Goal: Task Accomplishment & Management: Manage account settings

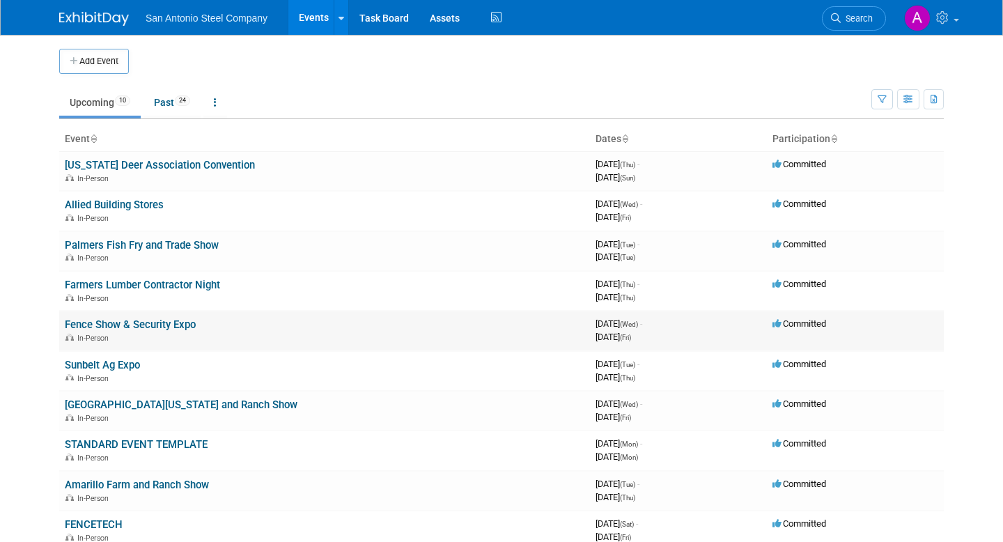
click at [107, 322] on link "Fence Show & Security Expo" at bounding box center [130, 324] width 131 height 13
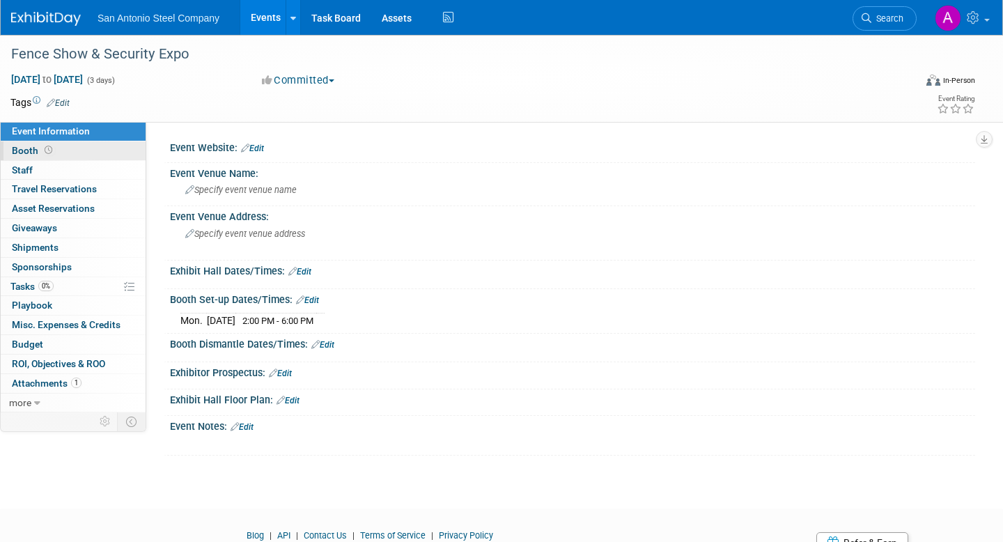
click at [58, 157] on link "Booth" at bounding box center [73, 150] width 145 height 19
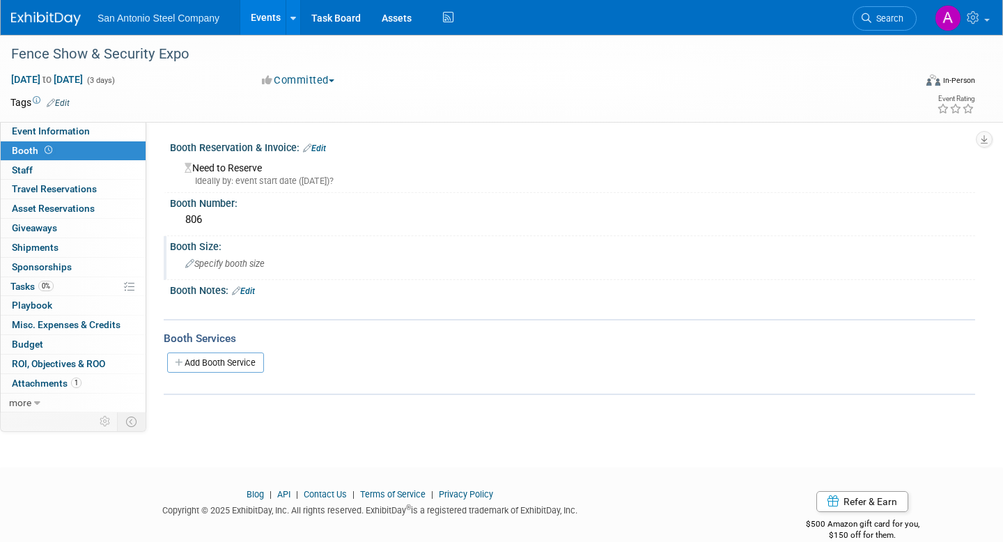
click at [233, 267] on span "Specify booth size" at bounding box center [224, 263] width 79 height 10
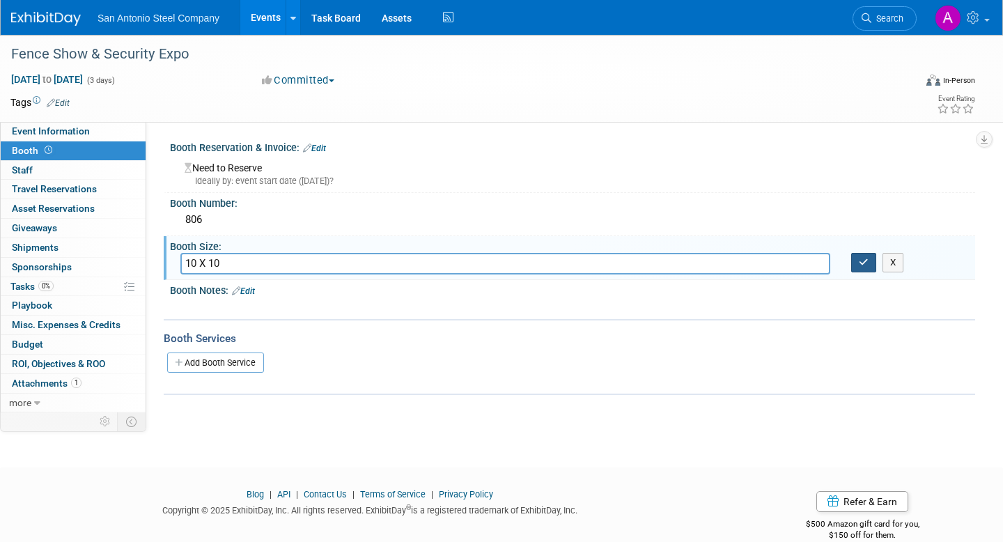
type input "10 X 10"
click at [869, 264] on button "button" at bounding box center [863, 262] width 25 height 19
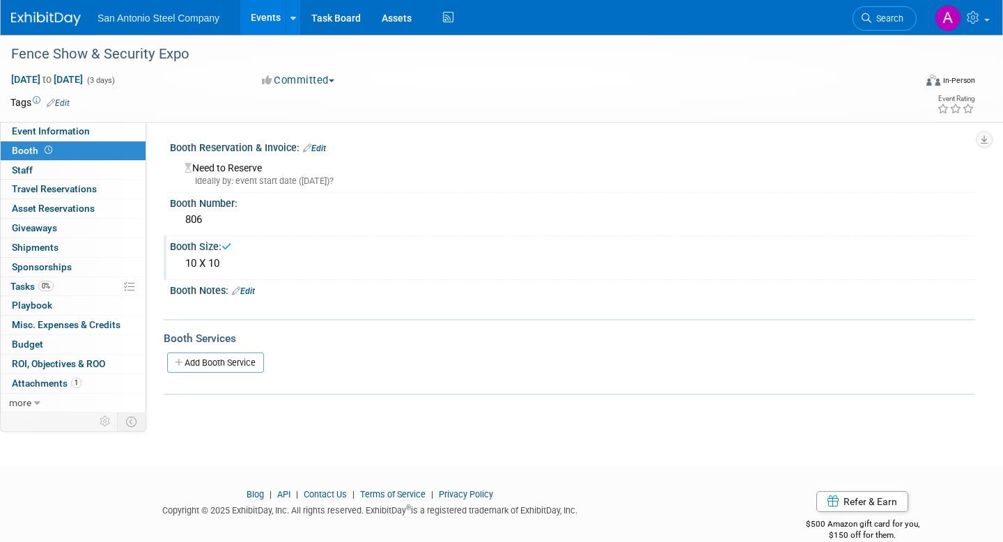
click at [326, 146] on link "Edit" at bounding box center [314, 148] width 23 height 10
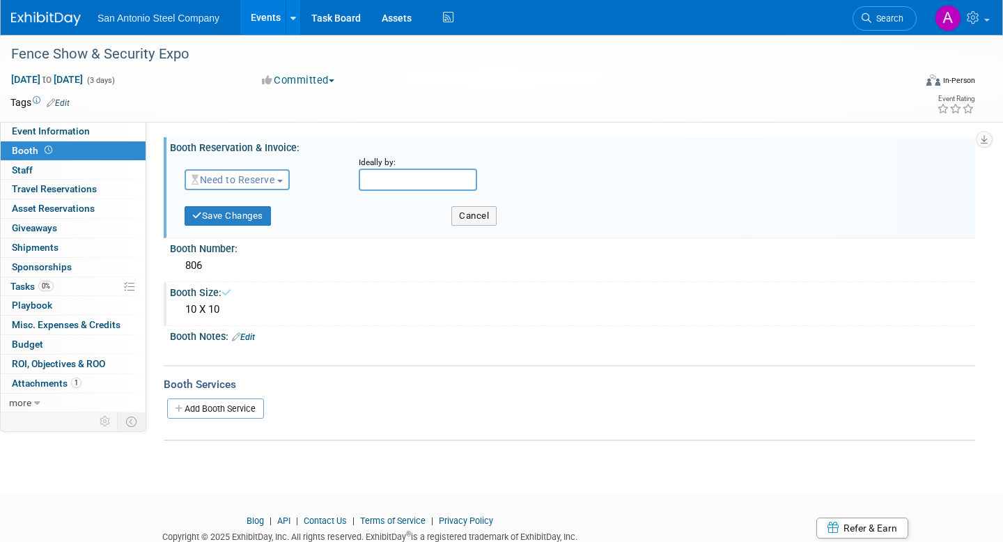
click at [256, 186] on button "Need to Reserve" at bounding box center [237, 179] width 105 height 21
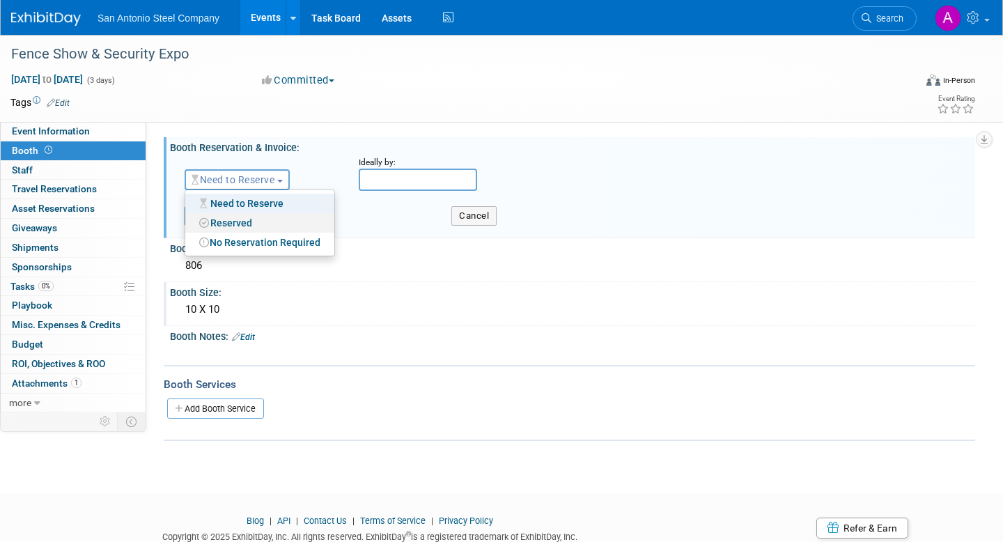
click at [250, 225] on link "Reserved" at bounding box center [259, 222] width 149 height 19
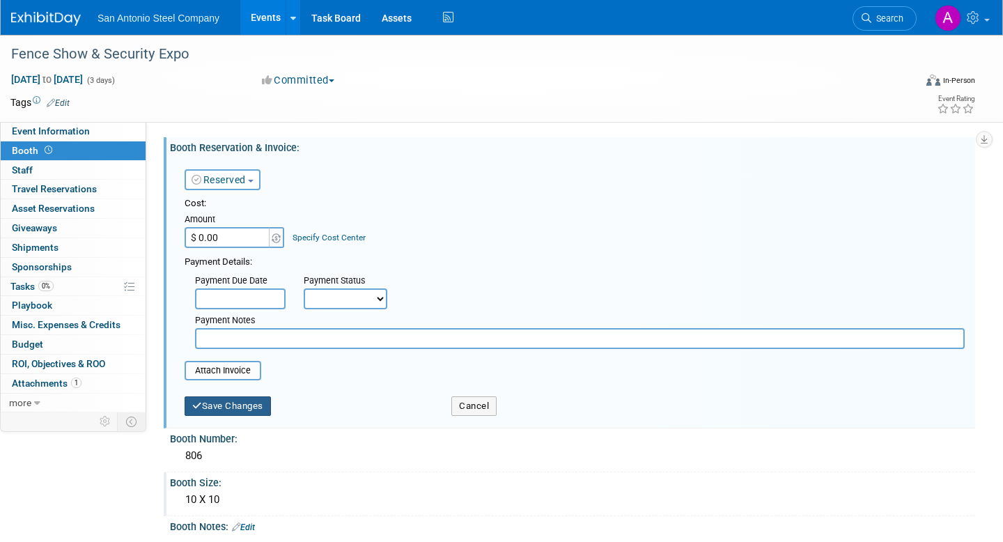
click at [217, 412] on button "Save Changes" at bounding box center [228, 405] width 86 height 19
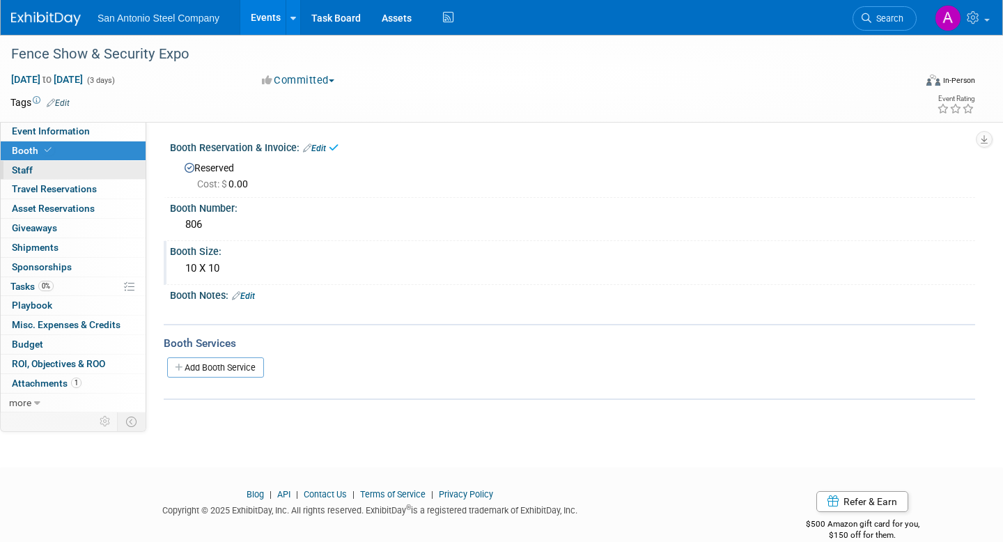
click at [89, 174] on link "0 Staff 0" at bounding box center [73, 170] width 145 height 19
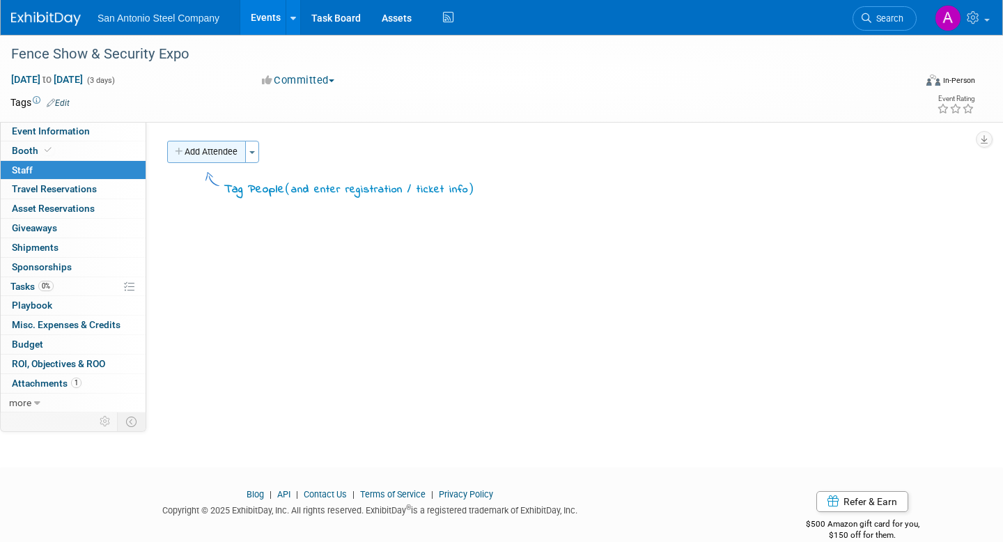
click at [224, 152] on button "Add Attendee" at bounding box center [206, 152] width 79 height 22
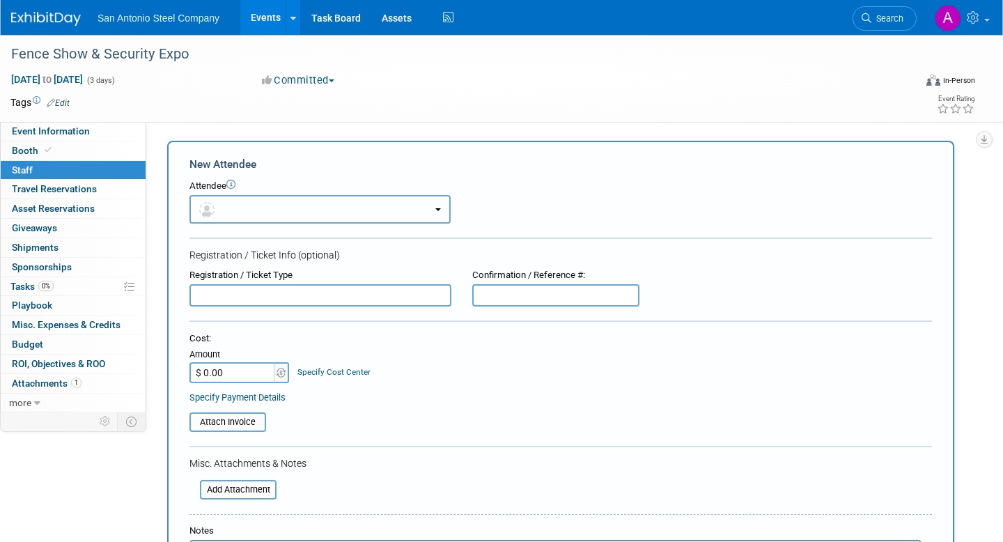
click at [265, 211] on button "button" at bounding box center [319, 209] width 261 height 29
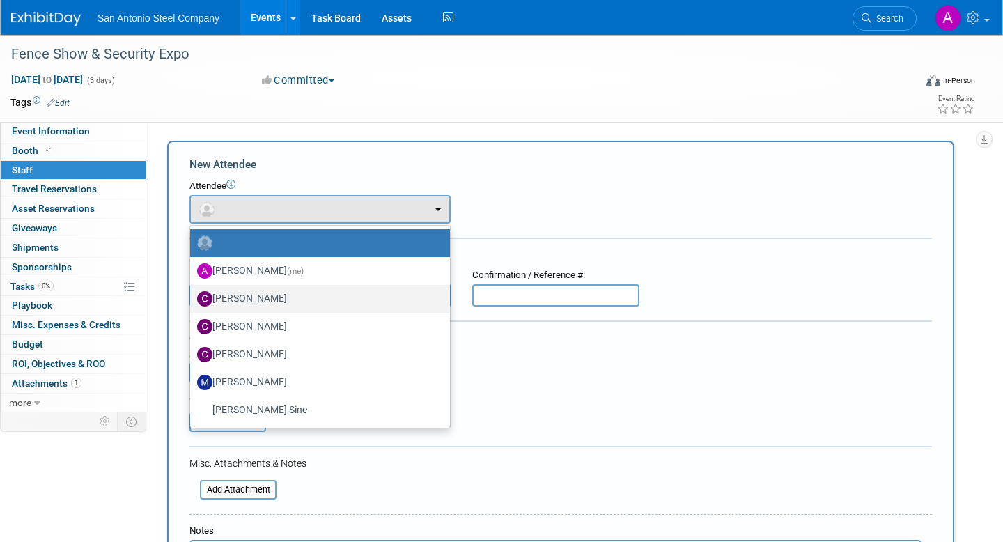
click at [281, 299] on label "[PERSON_NAME]" at bounding box center [316, 299] width 239 height 22
click at [192, 299] on input "[PERSON_NAME]" at bounding box center [187, 296] width 9 height 9
select select "322a2de9-e4d9-4c17-a0f4-0fcfc5b17fad"
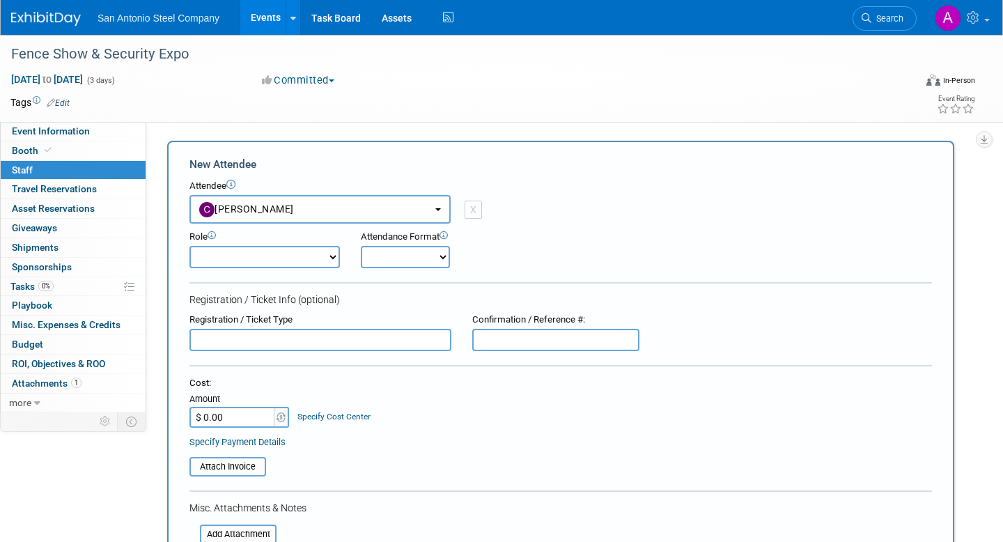
click at [483, 207] on div "Attendee <img src="[URL][DOMAIN_NAME]" style="width: 22px; height: 22px; border…" at bounding box center [560, 202] width 742 height 44
click at [558, 230] on div "Role Demonstrator Host Planner Presenter Sales Representative" at bounding box center [560, 245] width 763 height 45
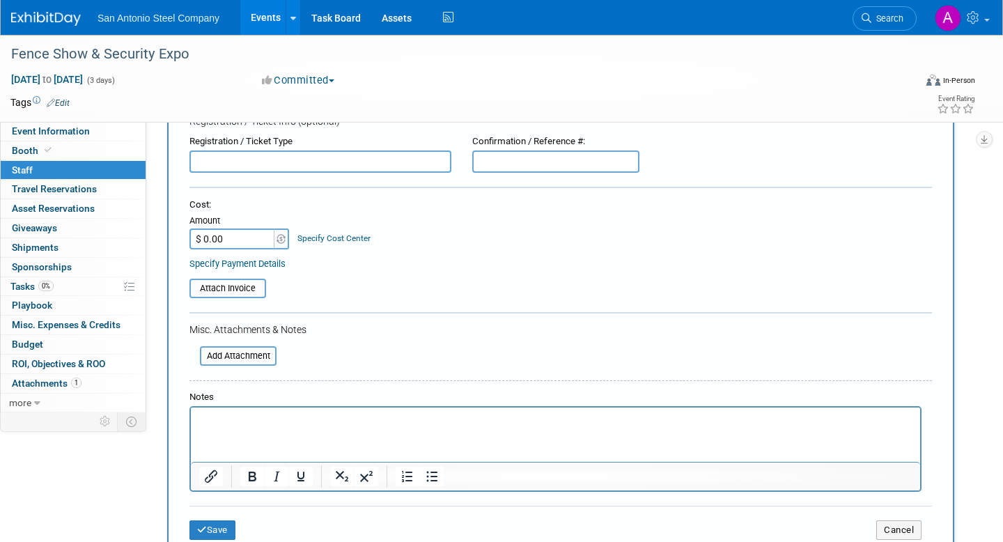
scroll to position [195, 0]
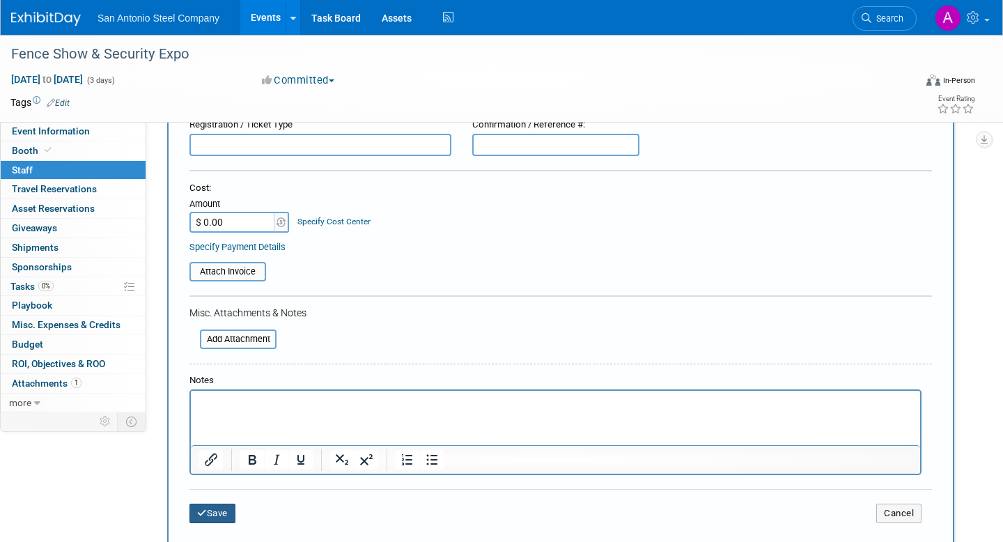
click at [235, 511] on button "Save" at bounding box center [212, 512] width 46 height 19
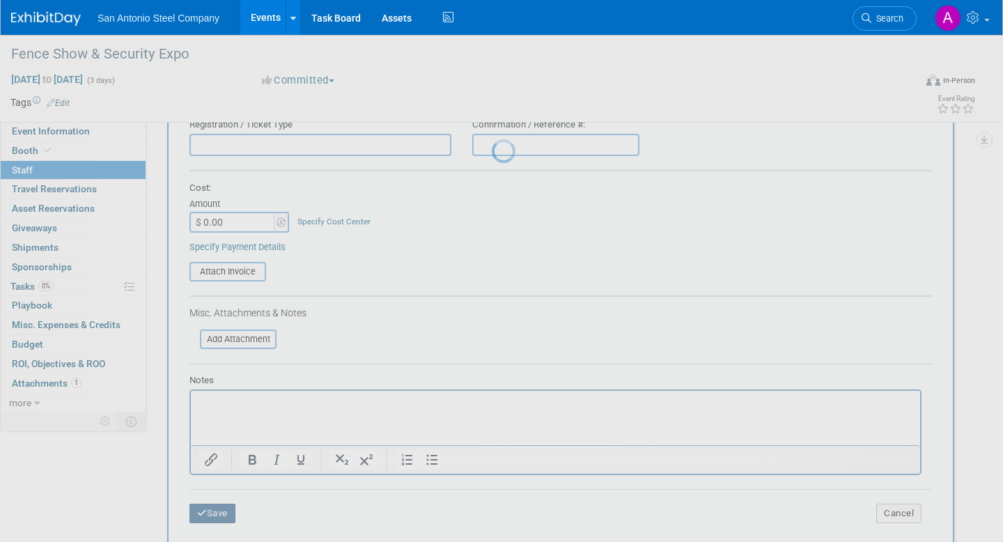
scroll to position [23, 0]
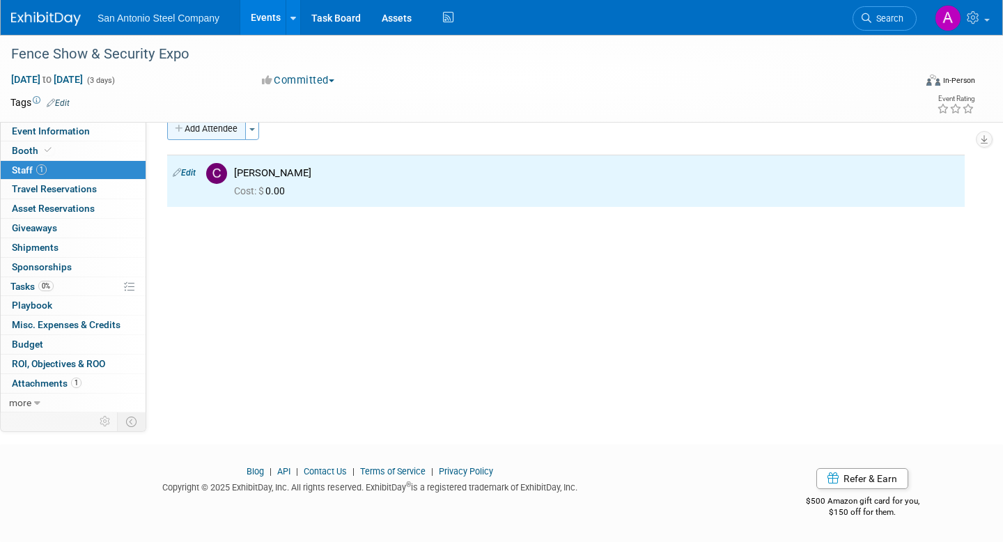
click at [231, 128] on button "Add Attendee" at bounding box center [206, 129] width 79 height 22
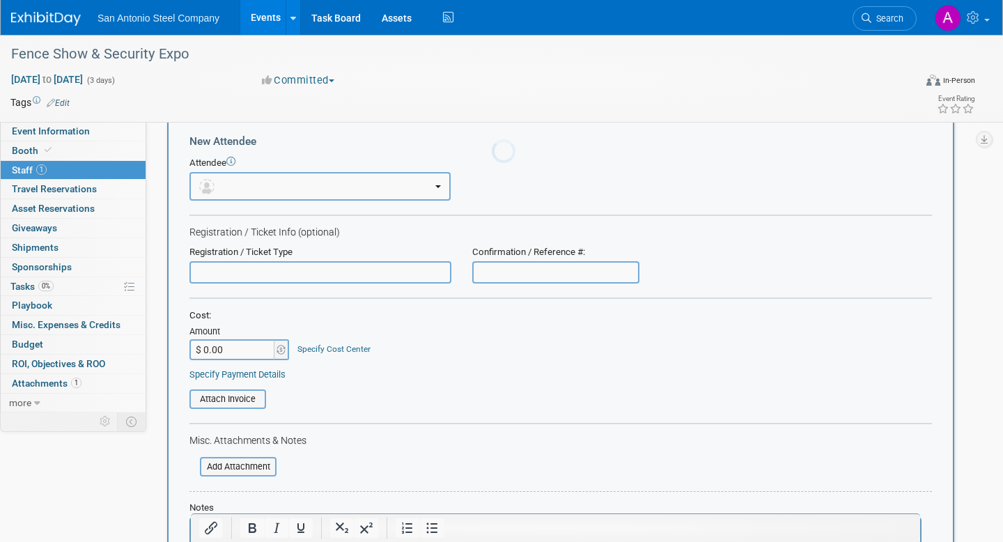
scroll to position [0, 0]
click at [242, 181] on button "button" at bounding box center [319, 186] width 261 height 29
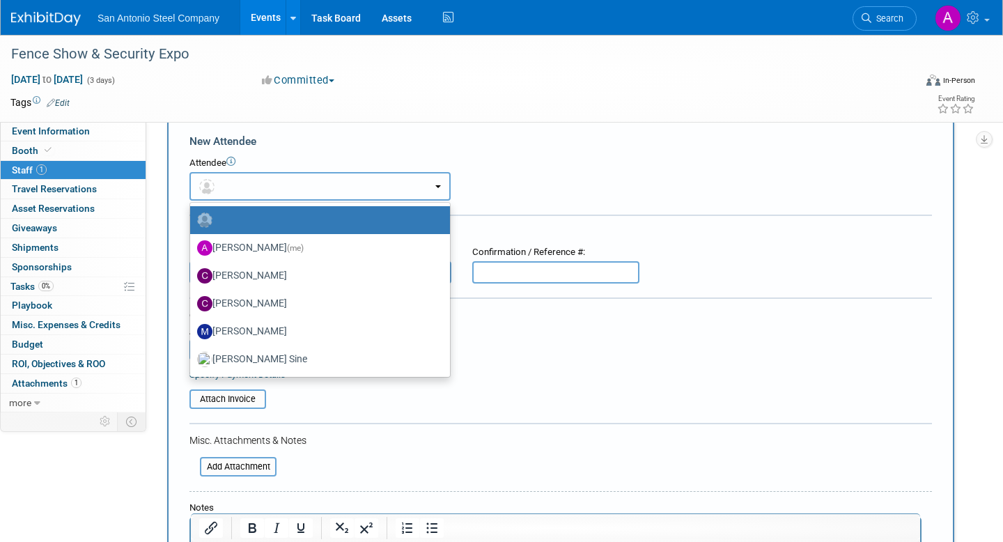
click at [249, 187] on button "button" at bounding box center [319, 186] width 261 height 29
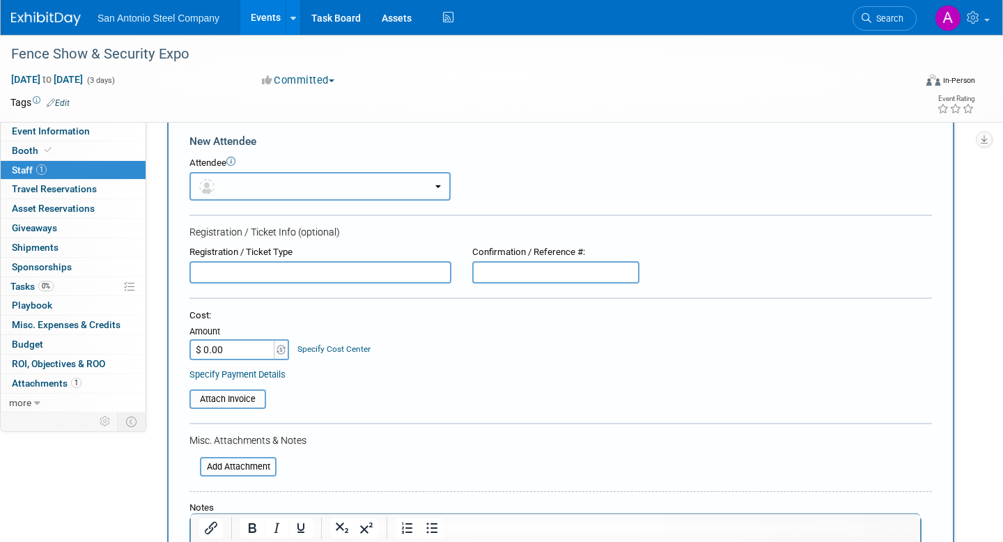
click at [275, 192] on button "button" at bounding box center [319, 186] width 261 height 29
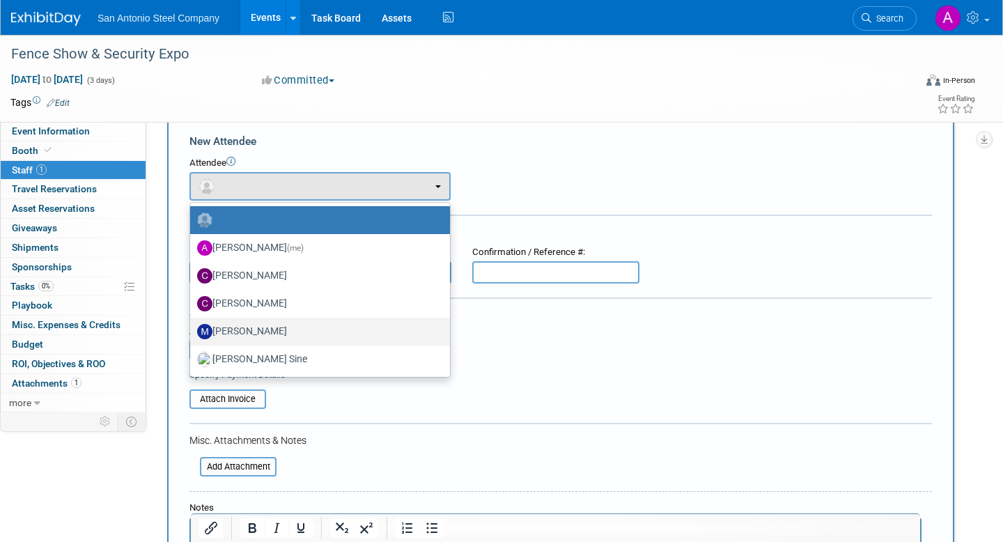
click at [255, 331] on label "Marshall Teal" at bounding box center [316, 331] width 239 height 22
click at [192, 331] on input "Marshall Teal" at bounding box center [187, 329] width 9 height 9
select select "dc2f22d4-de8d-4d0c-bf44-3aa21611cebd"
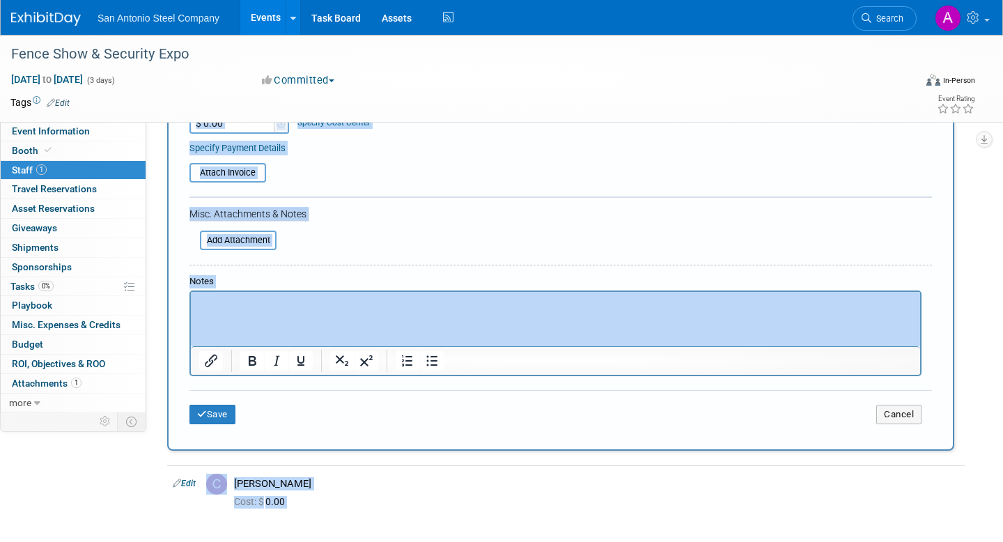
drag, startPoint x: 571, startPoint y: 189, endPoint x: 540, endPoint y: 538, distance: 350.2
click at [540, 538] on div "Fence Show & Security Expo Oct 1, 2025 to Oct 3, 2025 (3 days) Oct 1, 2025 to O…" at bounding box center [501, 150] width 1003 height 819
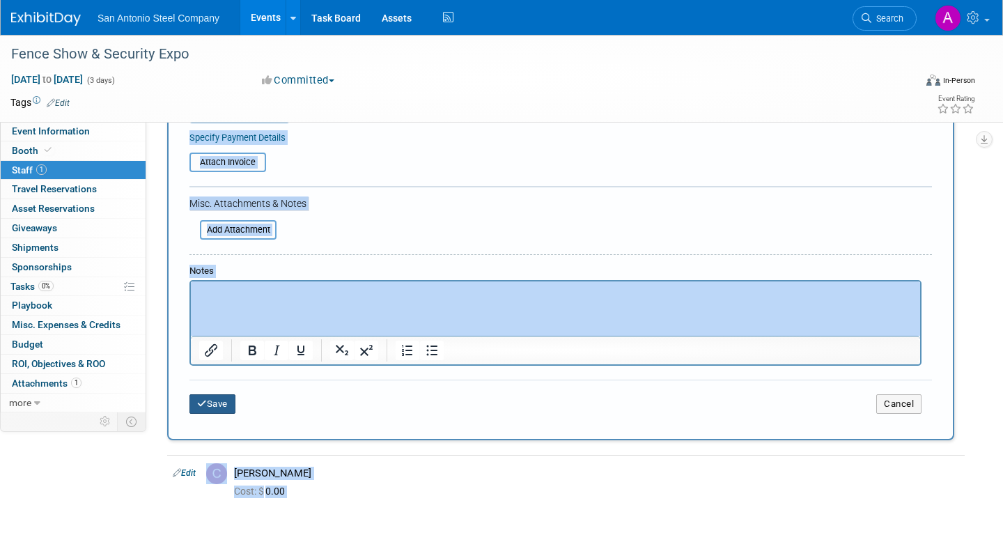
click at [223, 396] on button "Save" at bounding box center [212, 403] width 46 height 19
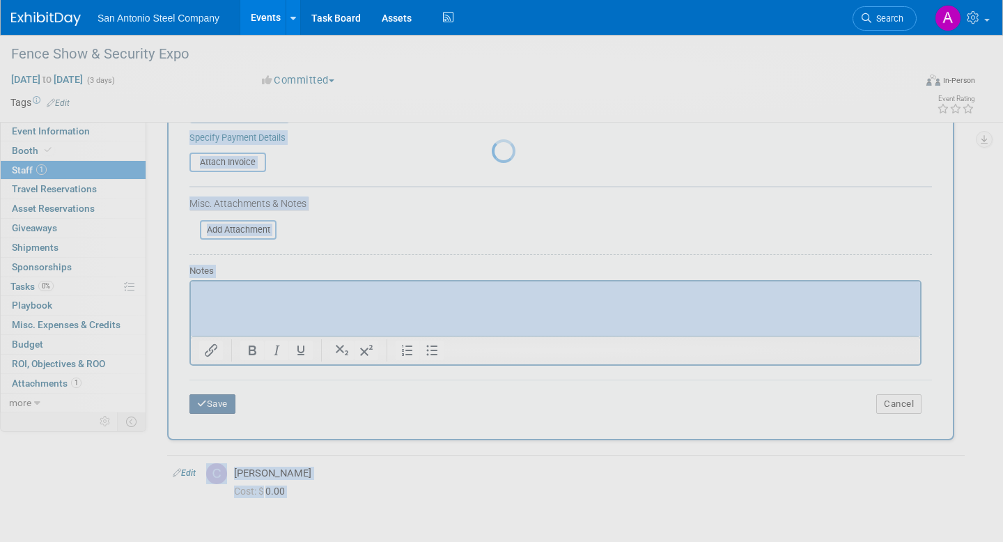
scroll to position [23, 0]
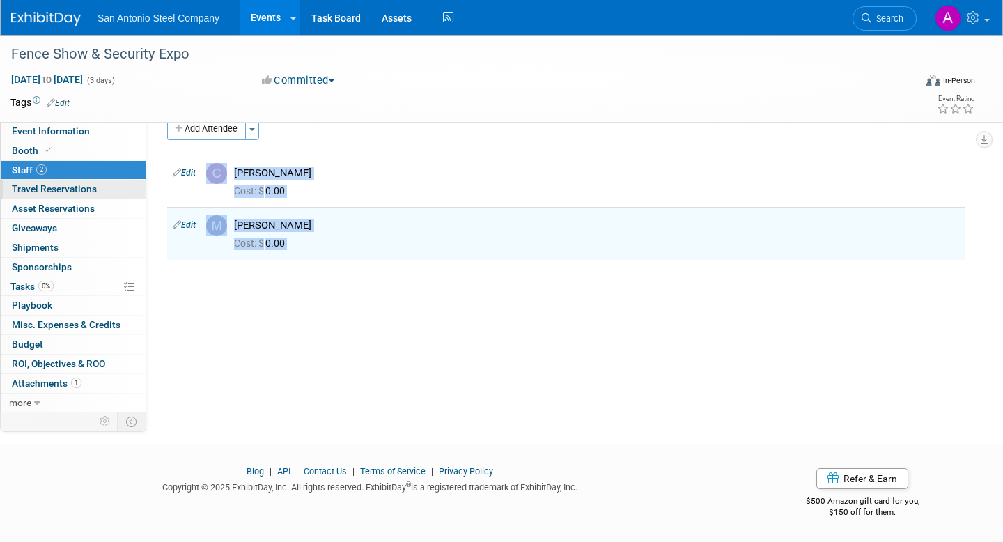
click at [79, 194] on span "Travel Reservations 0" at bounding box center [54, 188] width 85 height 11
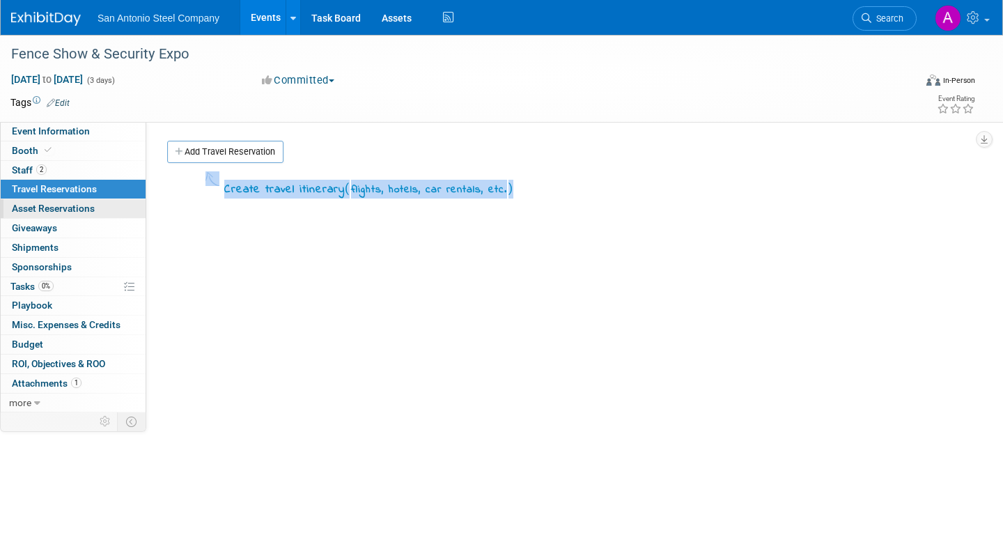
click at [75, 209] on span "Asset Reservations 0" at bounding box center [53, 208] width 83 height 11
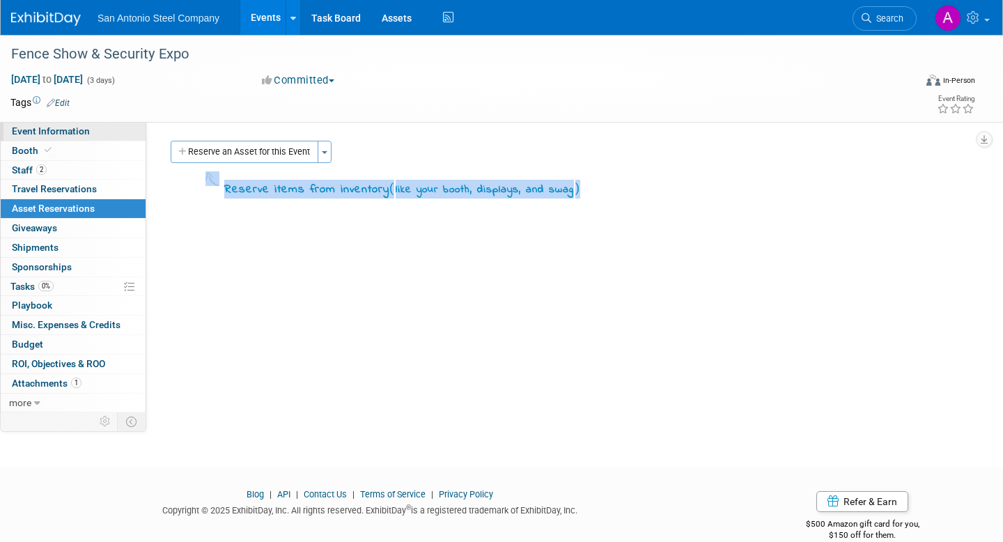
click at [73, 131] on span "Event Information" at bounding box center [51, 130] width 78 height 11
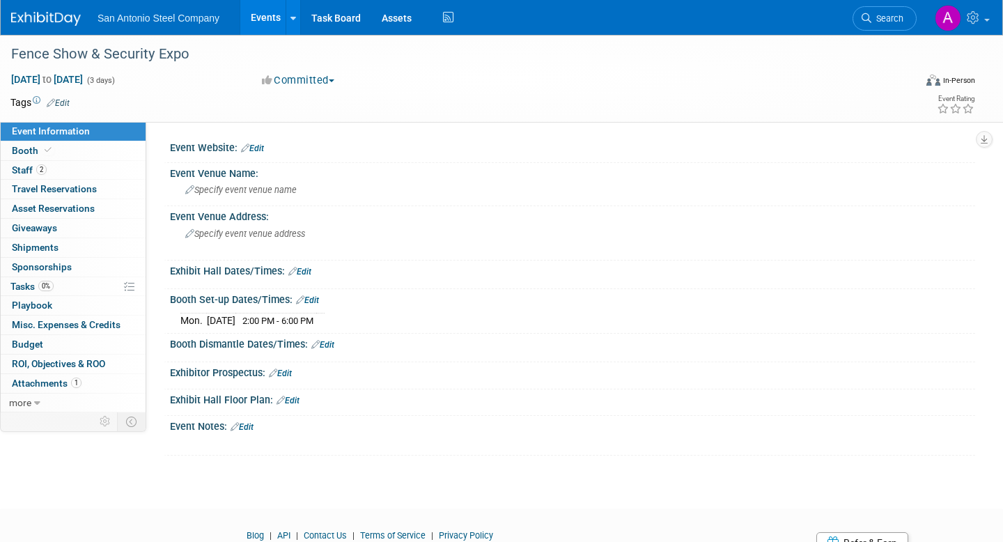
click at [311, 274] on link "Edit" at bounding box center [299, 272] width 23 height 10
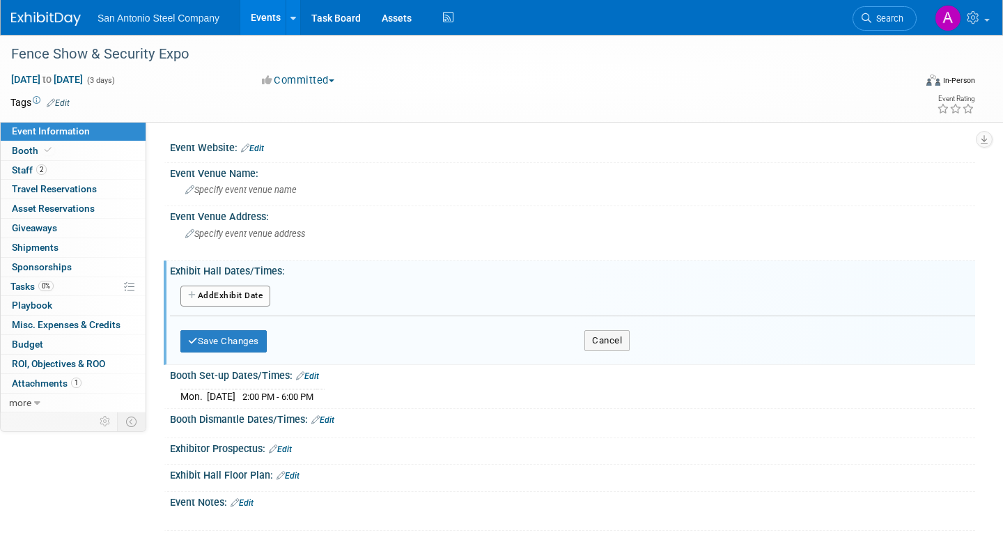
click at [262, 287] on button "Add Another Exhibit Date" at bounding box center [225, 295] width 90 height 21
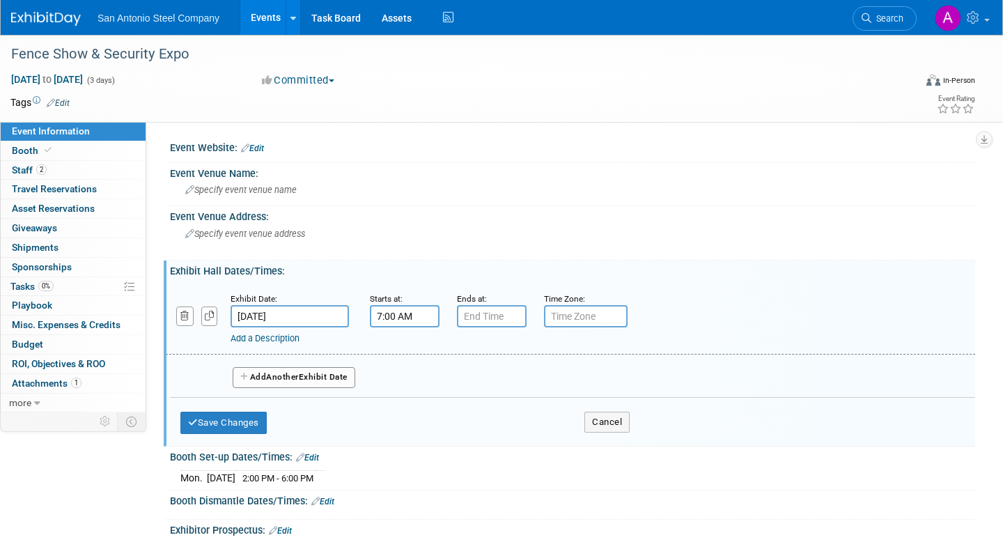
click at [416, 317] on input "7:00 AM" at bounding box center [405, 316] width 70 height 22
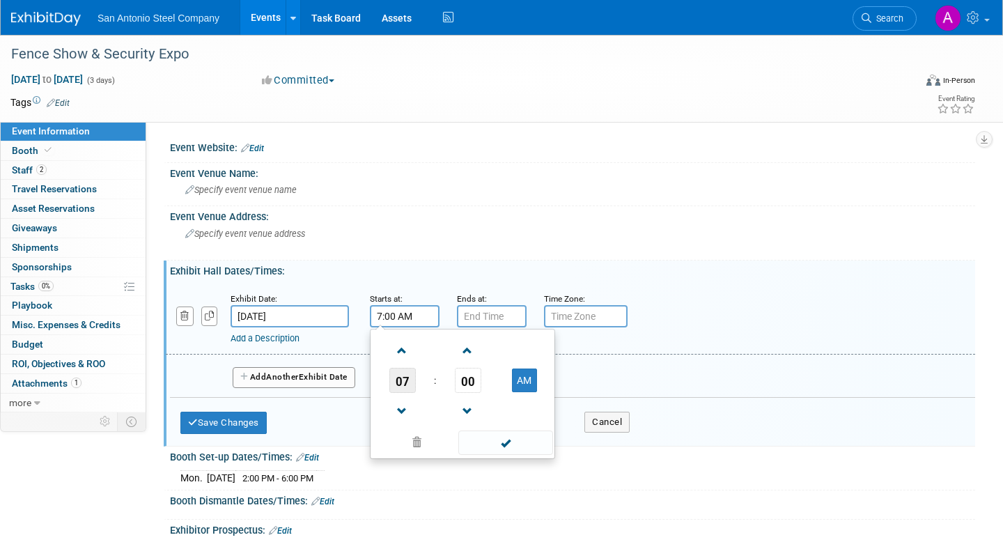
click at [405, 374] on span "07" at bounding box center [402, 380] width 26 height 25
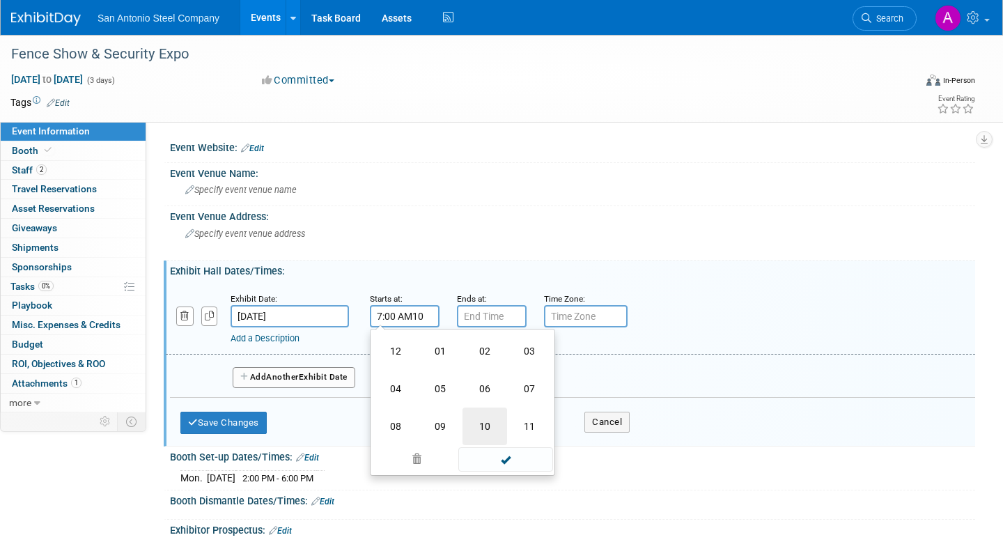
click at [485, 417] on td "10" at bounding box center [484, 426] width 45 height 38
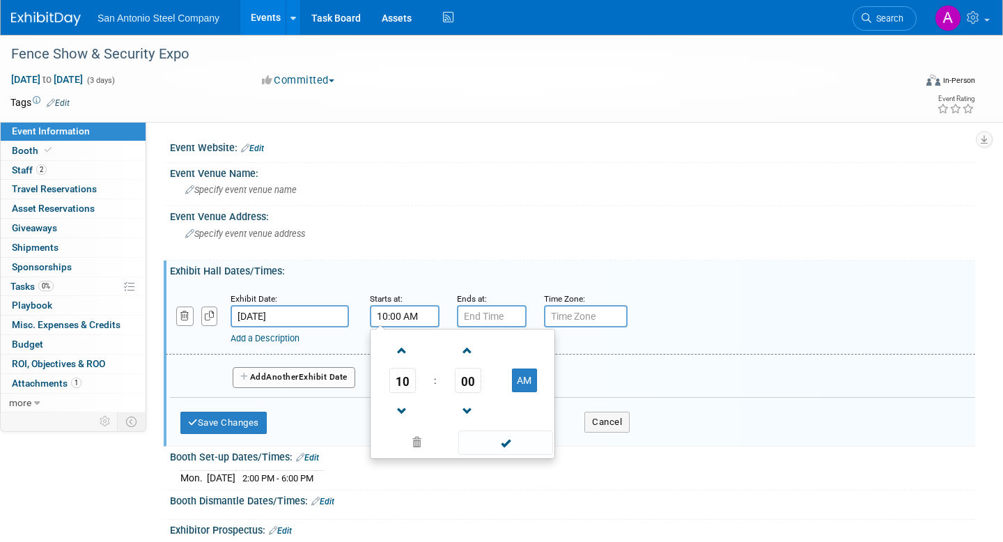
type input "10:00 AM"
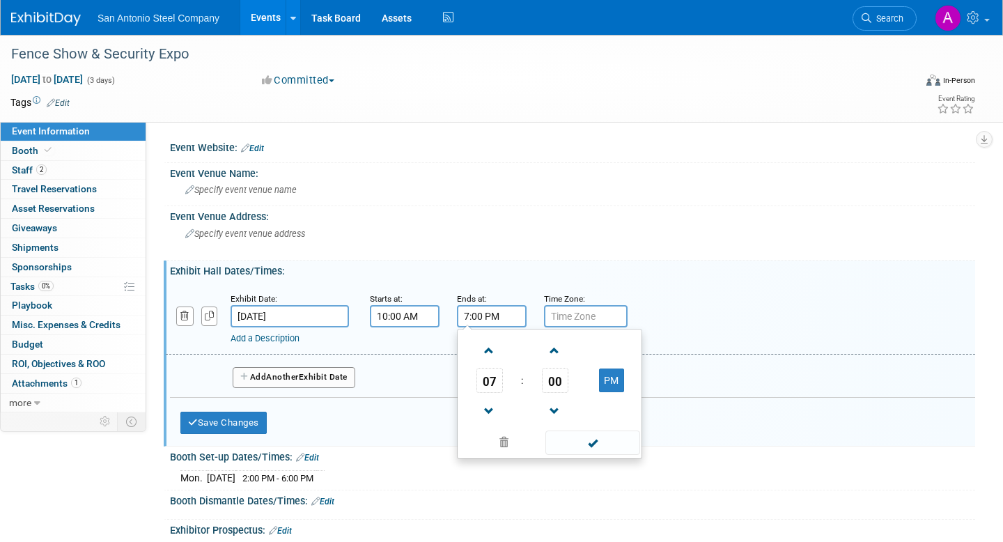
click at [486, 320] on input "7:00 PM" at bounding box center [492, 316] width 70 height 22
type input "4:00 PM"
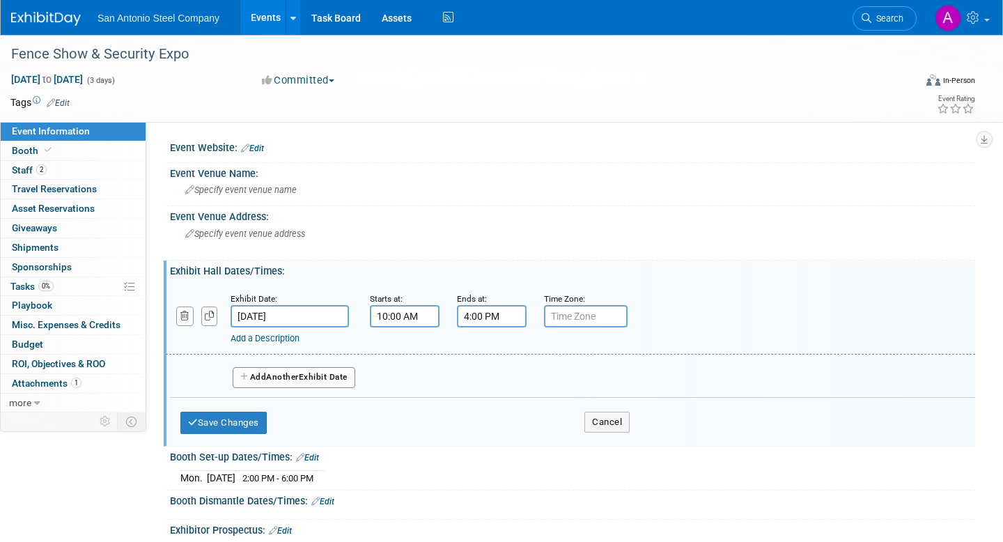
click at [609, 317] on input "text" at bounding box center [586, 316] width 84 height 22
type input "Las Vegas"
click at [322, 384] on button "Add Another Exhibit Date" at bounding box center [294, 377] width 123 height 21
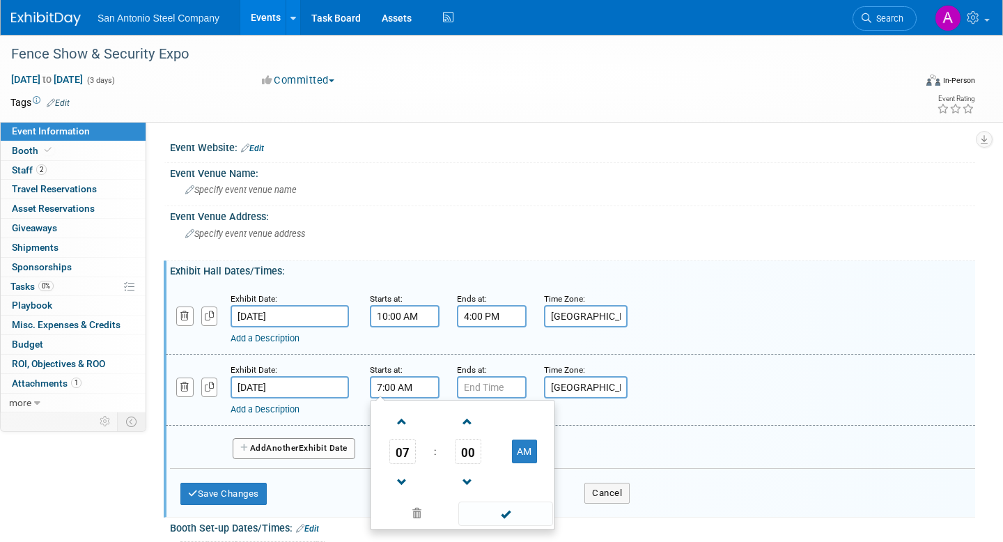
click at [394, 395] on input "7:00 AM" at bounding box center [405, 387] width 70 height 22
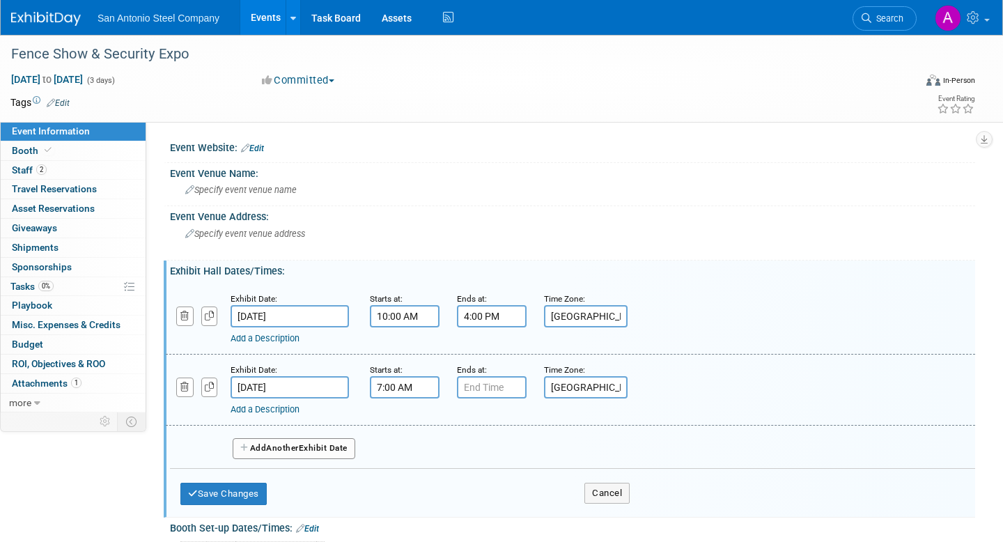
click at [381, 384] on input "7:00 AM" at bounding box center [405, 387] width 70 height 22
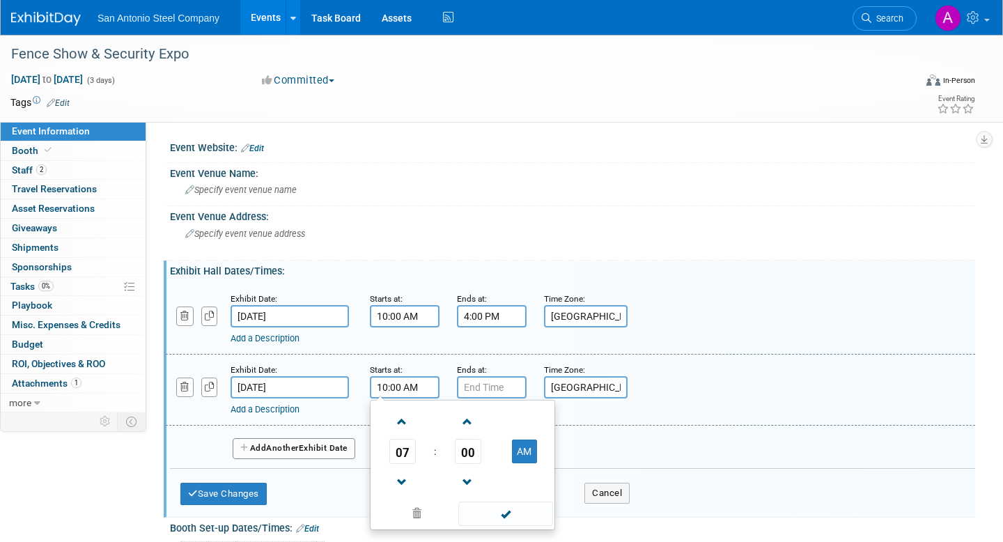
type input "10:00 AM"
click at [476, 393] on input "7:00 PM" at bounding box center [492, 387] width 70 height 22
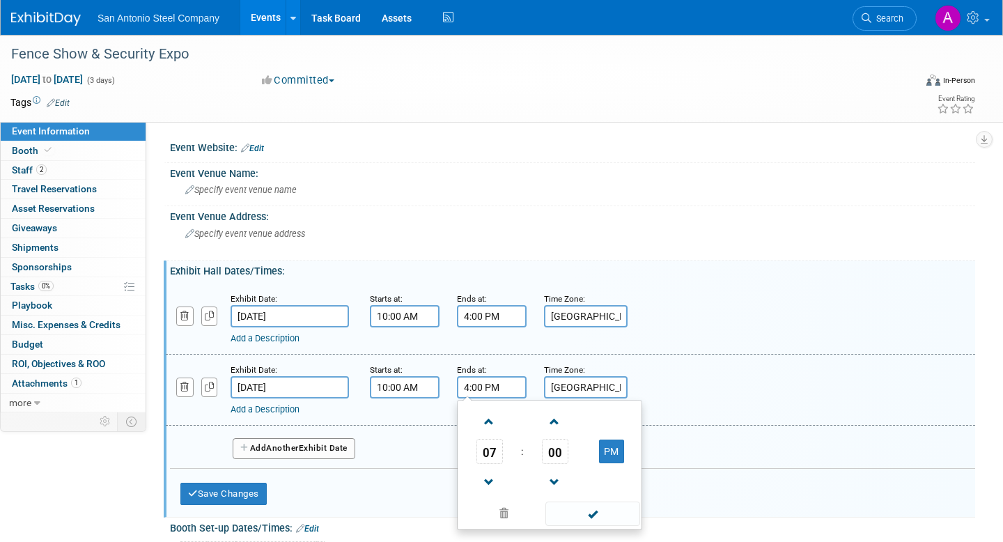
type input "4:00 PM"
click at [669, 361] on div "Exhibit Date: Oct 2, 2025 Starts at: 10:00 AM Ends at: 4:00 PM 07 : 00 PM 12 01…" at bounding box center [570, 389] width 809 height 71
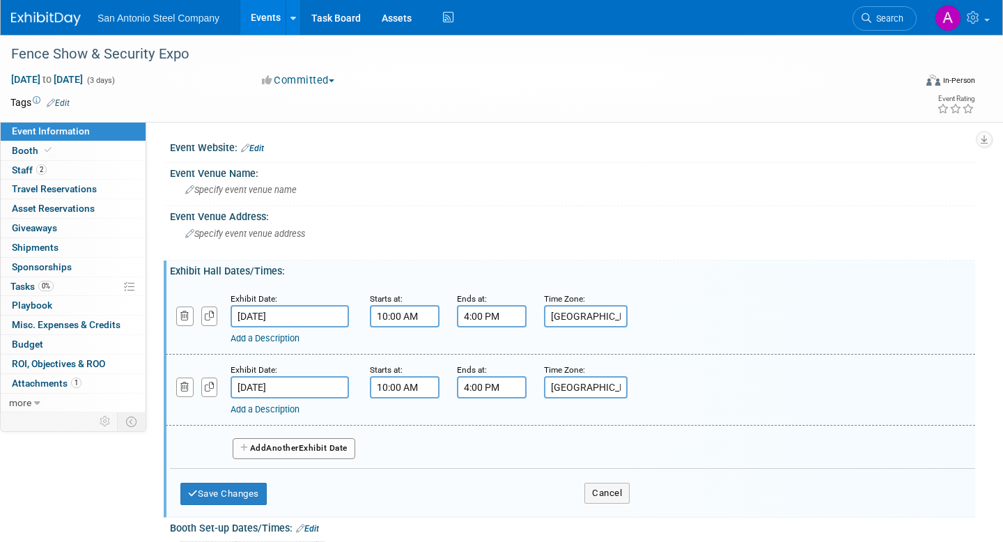
click at [286, 448] on span "Another" at bounding box center [282, 448] width 33 height 10
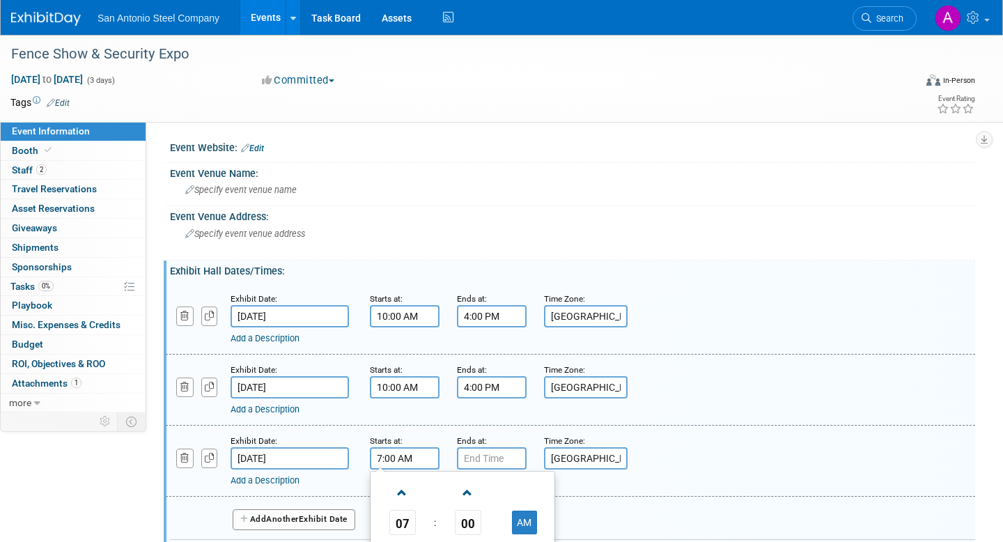
click at [377, 464] on input "7:00 AM" at bounding box center [405, 458] width 70 height 22
click at [386, 460] on input "17:00 AM" at bounding box center [405, 458] width 70 height 22
type input "10:00 AM"
type input "7:00 PM"
click at [491, 453] on input "7:00 PM" at bounding box center [492, 458] width 70 height 22
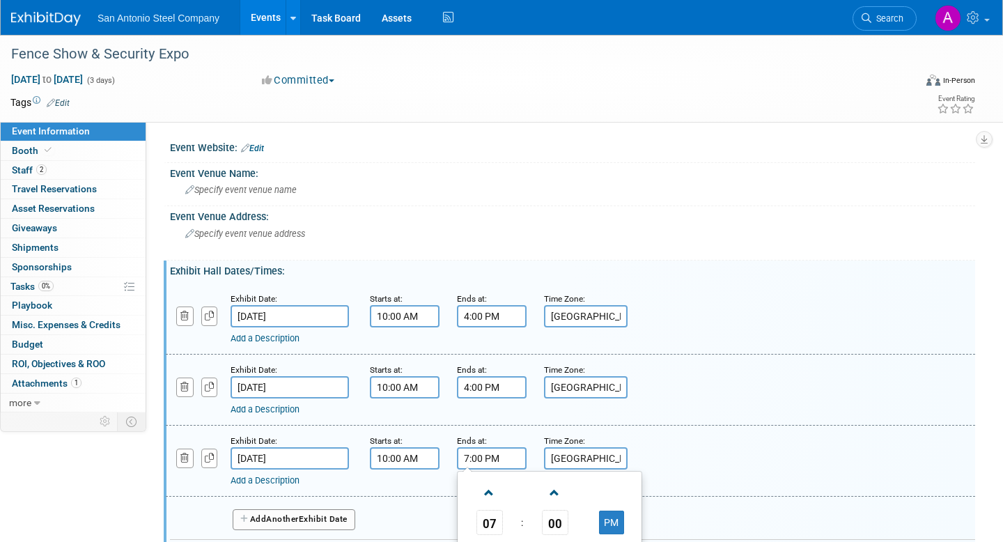
drag, startPoint x: 522, startPoint y: 457, endPoint x: 438, endPoint y: 457, distance: 84.2
click at [441, 457] on div "Exhibit Date: Oct 3, 2025 Starts at: 10:00 AM Ends at: 7:00 PM 07 : 00 PM 12 01…" at bounding box center [570, 460] width 809 height 71
click at [469, 457] on input "4:00 AM" at bounding box center [492, 458] width 70 height 22
click at [492, 464] on input "1:00 AM" at bounding box center [492, 458] width 70 height 22
type input "1:00 PM"
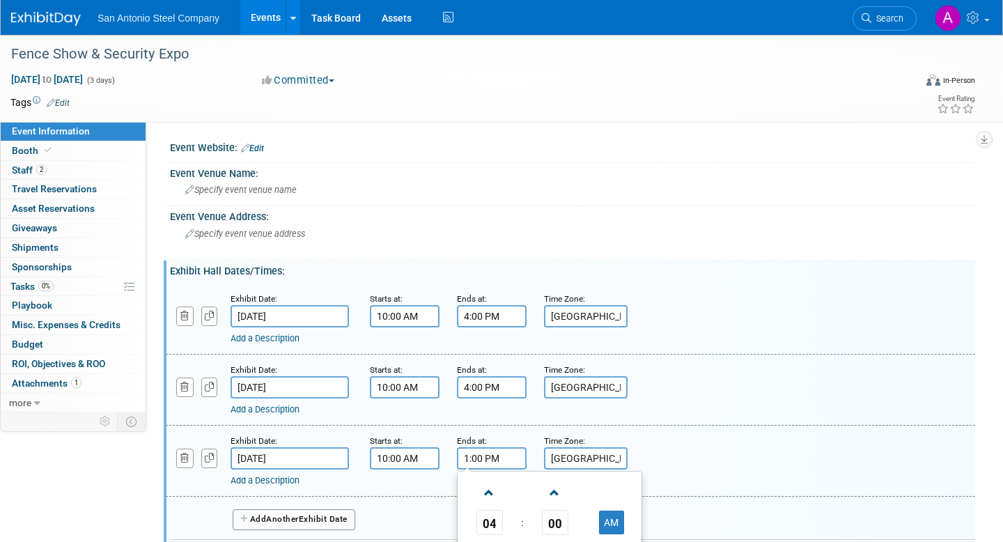
click at [733, 291] on div "Add a Description Description:" at bounding box center [570, 318] width 830 height 54
drag, startPoint x: 616, startPoint y: 315, endPoint x: 594, endPoint y: 261, distance: 58.1
click at [595, 295] on div "Time Zone: Apply to all Las Vegas" at bounding box center [577, 309] width 66 height 36
type input "PDT"
drag, startPoint x: 608, startPoint y: 386, endPoint x: 508, endPoint y: 364, distance: 102.6
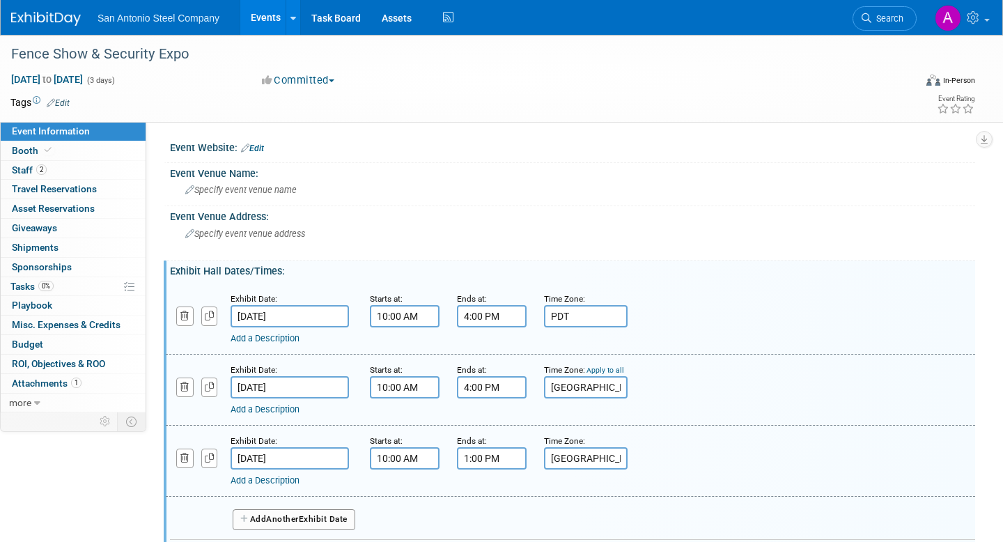
click at [508, 368] on div "Exhibit Date: Oct 2, 2025 Starts at: 10:00 AM Ends at: 4:00 PM Time Zone: Apply…" at bounding box center [570, 389] width 809 height 71
type input "PDT"
click at [609, 368] on link "Apply to all" at bounding box center [605, 370] width 38 height 9
type input "PDT"
click at [680, 368] on div "Add a Description Description:" at bounding box center [570, 389] width 830 height 54
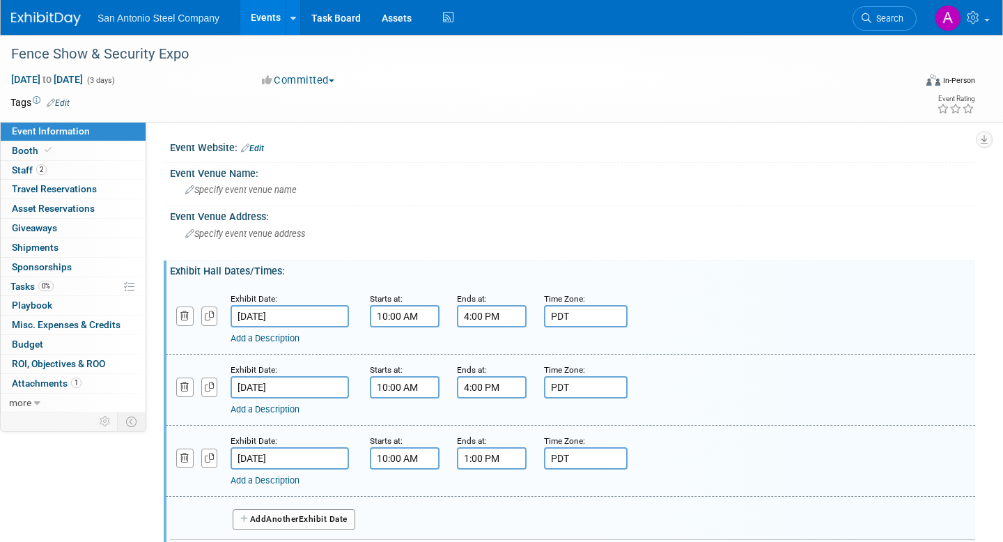
drag, startPoint x: 680, startPoint y: 368, endPoint x: 742, endPoint y: 423, distance: 83.4
click at [690, 533] on div "Exhibit Date: Oct 1, 2025 Starts at: 10:00 AM Ends at: 4:00 PM Time Zone: Apply…" at bounding box center [572, 410] width 784 height 260
click at [750, 399] on div "Add a Description Description:" at bounding box center [533, 406] width 606 height 17
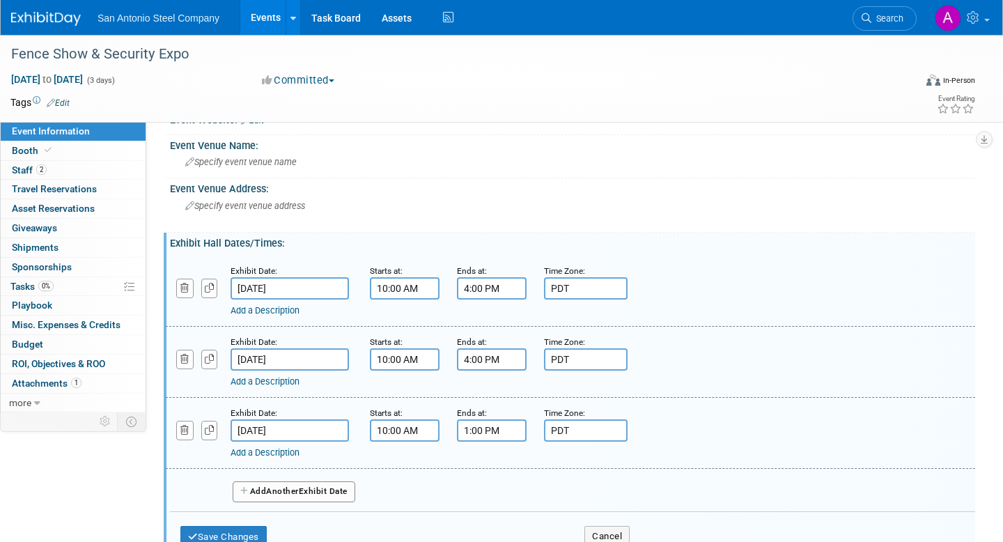
scroll to position [56, 0]
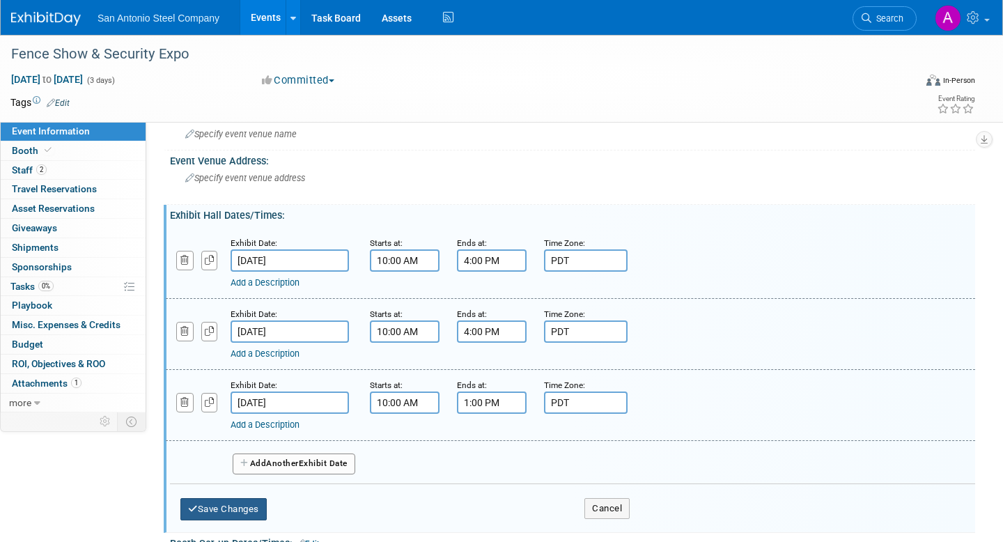
click at [226, 512] on button "Save Changes" at bounding box center [223, 509] width 86 height 22
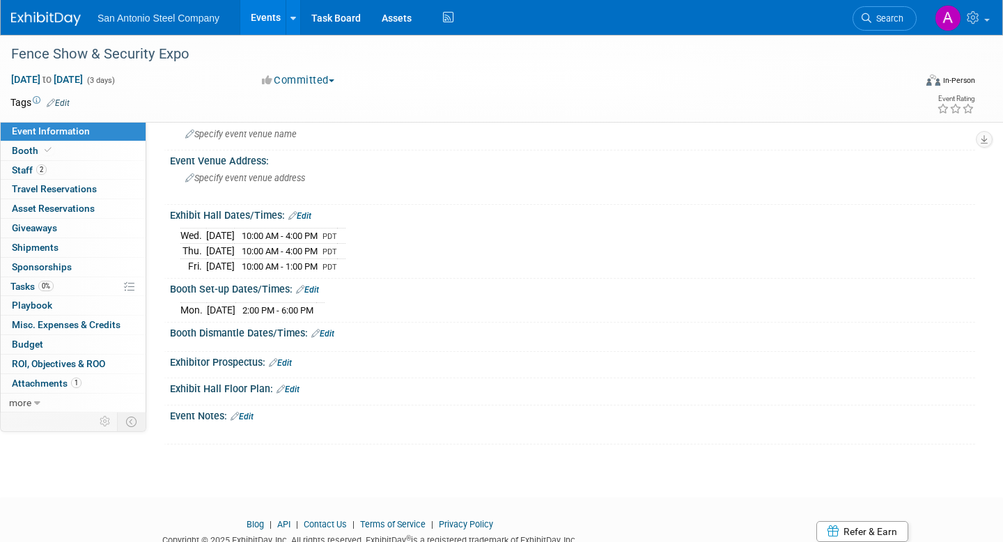
click at [317, 289] on link "Edit" at bounding box center [307, 290] width 23 height 10
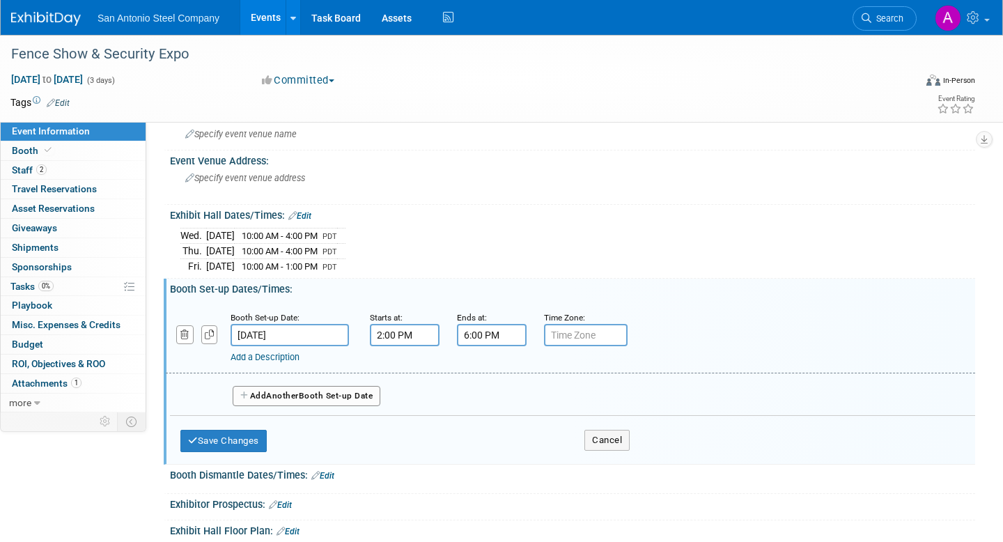
click at [311, 334] on input "Sep 29, 2025" at bounding box center [289, 335] width 118 height 22
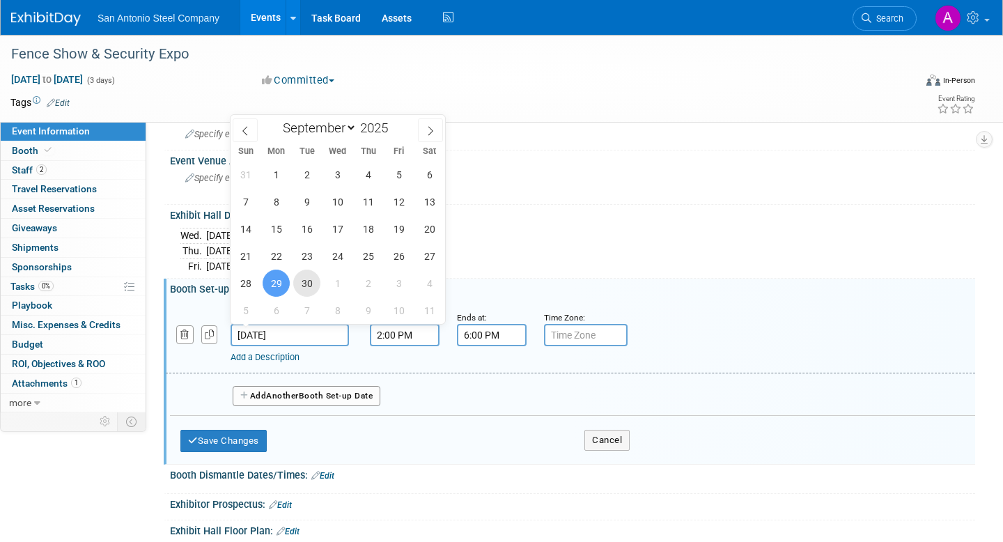
click at [307, 277] on span "30" at bounding box center [306, 282] width 27 height 27
type input "Sep 30, 2025"
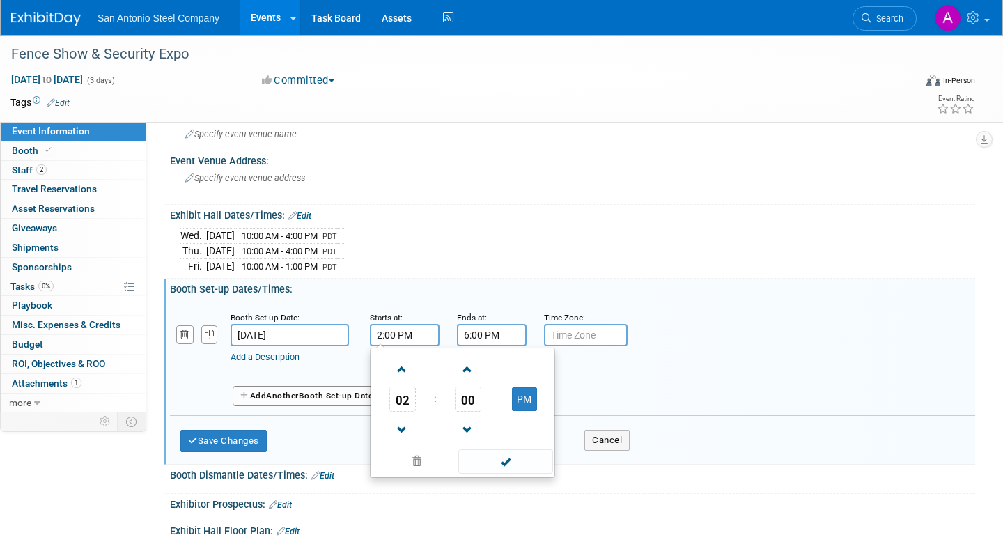
click at [400, 337] on input "2:00 PM" at bounding box center [405, 335] width 70 height 22
drag, startPoint x: 423, startPoint y: 336, endPoint x: 340, endPoint y: 317, distance: 84.1
click at [351, 331] on div "Booth Set-up Date: Sep 30, 2025 Starts at: 2:00 PM 02 : 00 PM 12 01 02 03 04 05…" at bounding box center [570, 337] width 809 height 71
type input "8:00 AM"
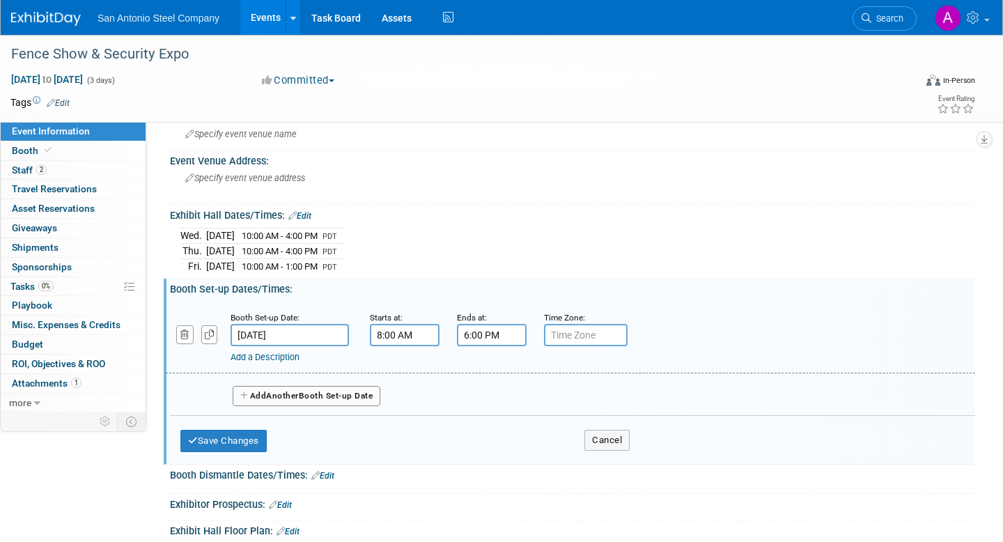
click at [604, 278] on div "Booth Set-up Dates/Times: Edit" at bounding box center [572, 286] width 805 height 17
click at [590, 337] on input "text" at bounding box center [586, 335] width 84 height 22
type input "PT"
click at [249, 434] on button "Save Changes" at bounding box center [223, 441] width 86 height 22
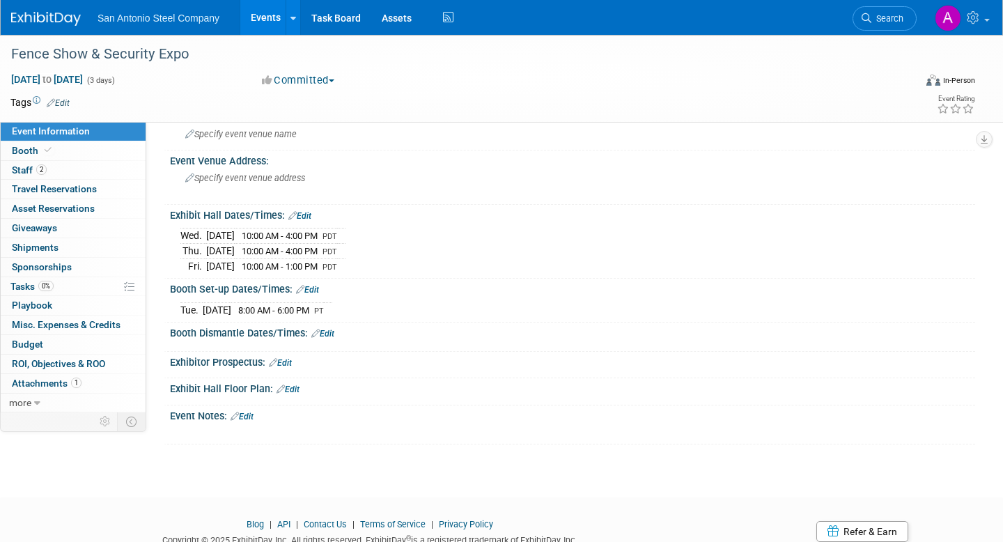
click at [327, 334] on link "Edit" at bounding box center [322, 334] width 23 height 10
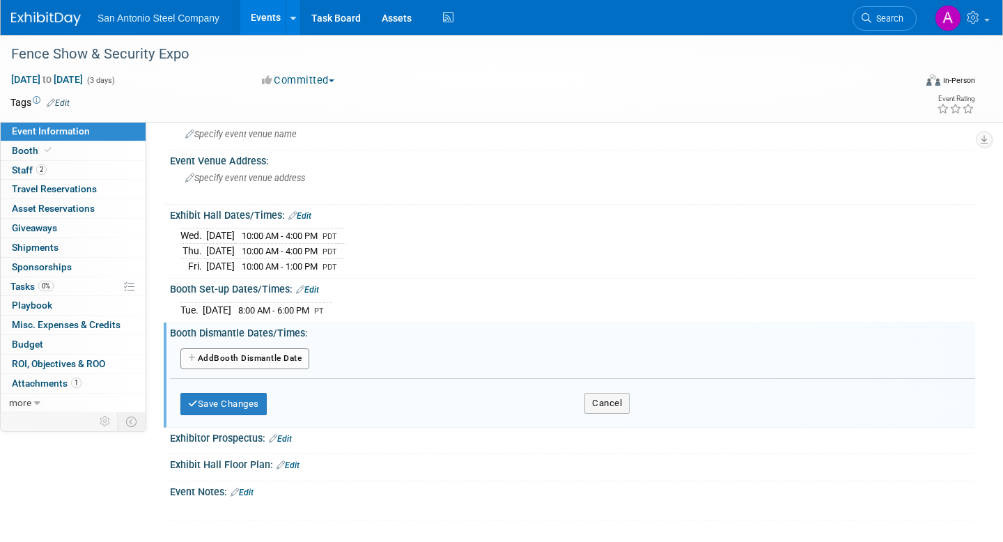
click at [262, 356] on button "Add Another Booth Dismantle Date" at bounding box center [244, 358] width 129 height 21
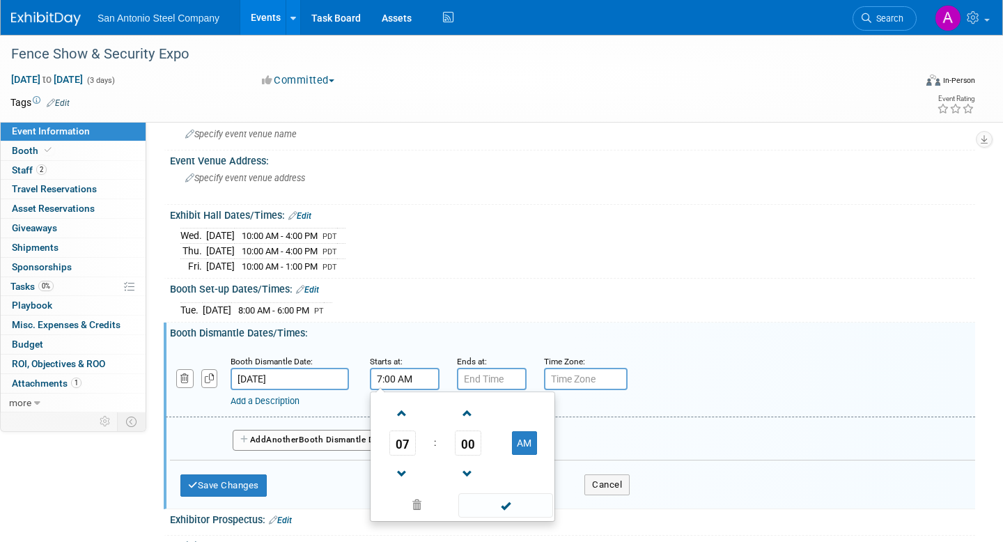
click at [414, 372] on input "7:00 AM" at bounding box center [405, 379] width 70 height 22
type input "7:00 AM1"
drag, startPoint x: 414, startPoint y: 372, endPoint x: 364, endPoint y: 368, distance: 49.6
click at [364, 368] on div "Starts at: 7:00 AM1 07 : 00 AM 12 01 02 03 04 05 06 07 08 09 10 11 00 05 10 15 …" at bounding box center [402, 372] width 87 height 36
drag, startPoint x: 426, startPoint y: 377, endPoint x: 336, endPoint y: 377, distance: 89.8
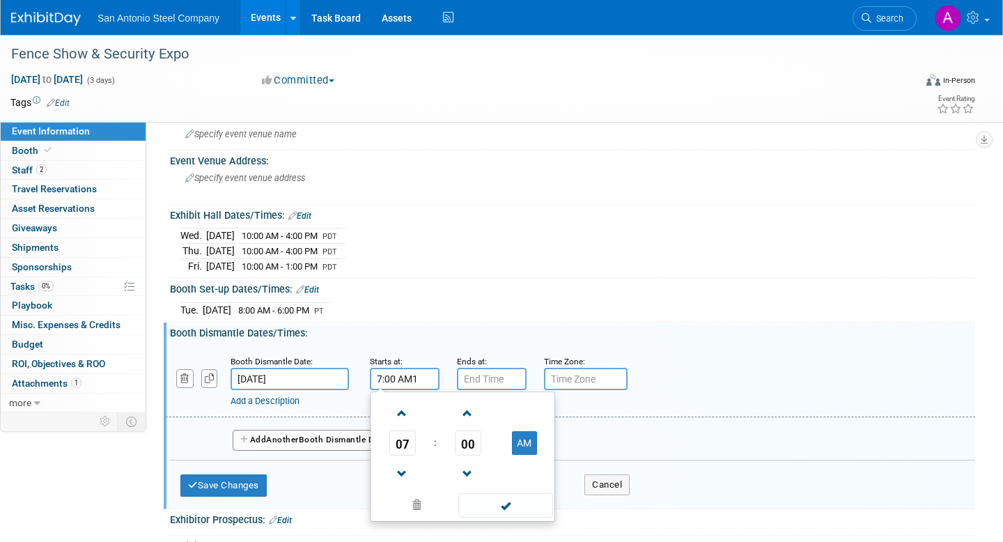
click at [343, 377] on div "Booth Dismantle Date: Oct 3, 2025 Starts at: 7:00 AM1 07 : 00 AM 12 01 02 03 04…" at bounding box center [570, 381] width 809 height 71
type input "1:00 PM"
type input "7:00 PM"
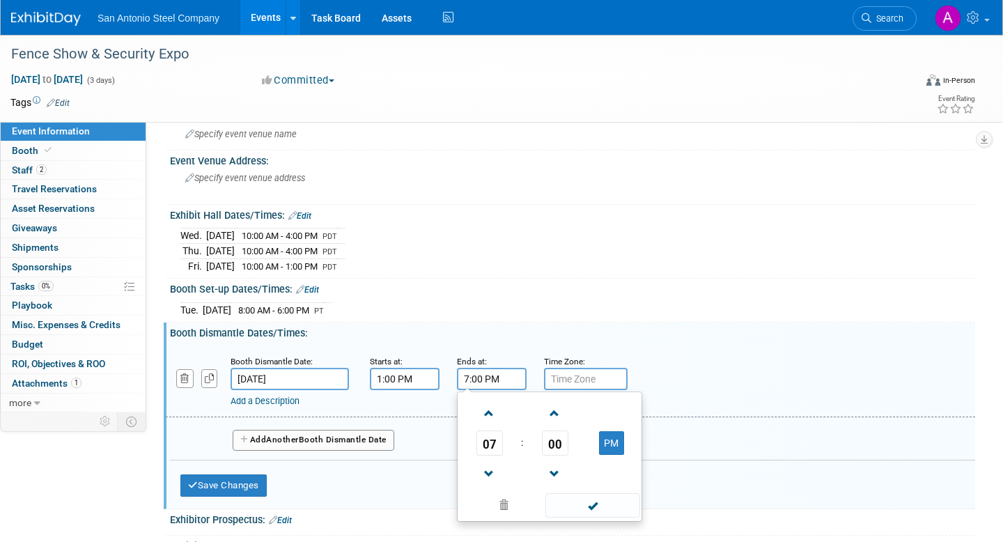
click at [471, 379] on input "7:00 PM" at bounding box center [492, 379] width 70 height 22
drag, startPoint x: 507, startPoint y: 377, endPoint x: 448, endPoint y: 377, distance: 59.2
click at [448, 377] on div "Ends at: 7:00 PM 07 : 00 PM 12 01 02 03 04 05 06 07 08 09 10 11 00 05 10 15 20 …" at bounding box center [489, 372] width 87 height 36
type input "4"
type input "8:00 PM"
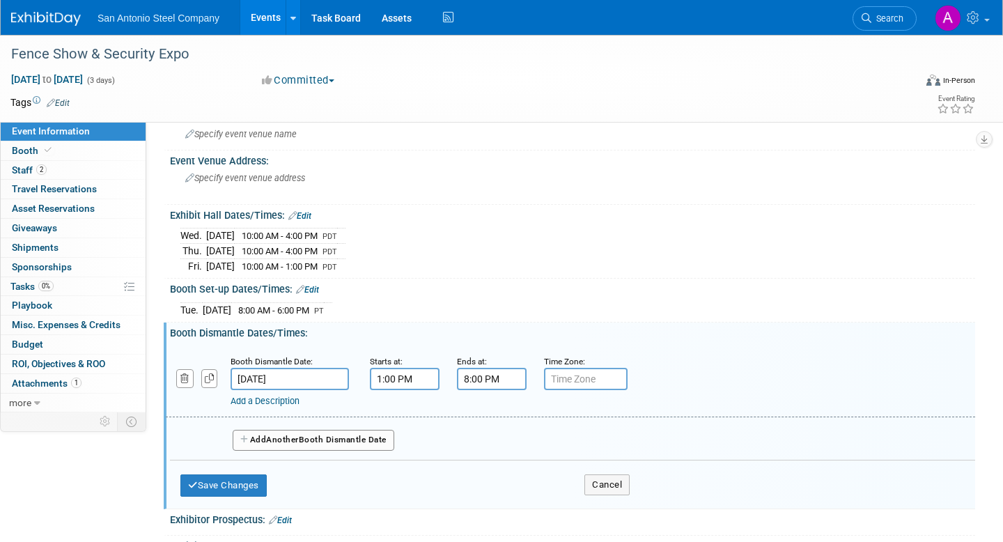
drag, startPoint x: 557, startPoint y: 371, endPoint x: 553, endPoint y: 363, distance: 8.7
click at [557, 371] on input "text" at bounding box center [586, 379] width 84 height 22
type input "PDT"
click at [208, 480] on button "Save Changes" at bounding box center [223, 485] width 86 height 22
